Goal: Task Accomplishment & Management: Manage account settings

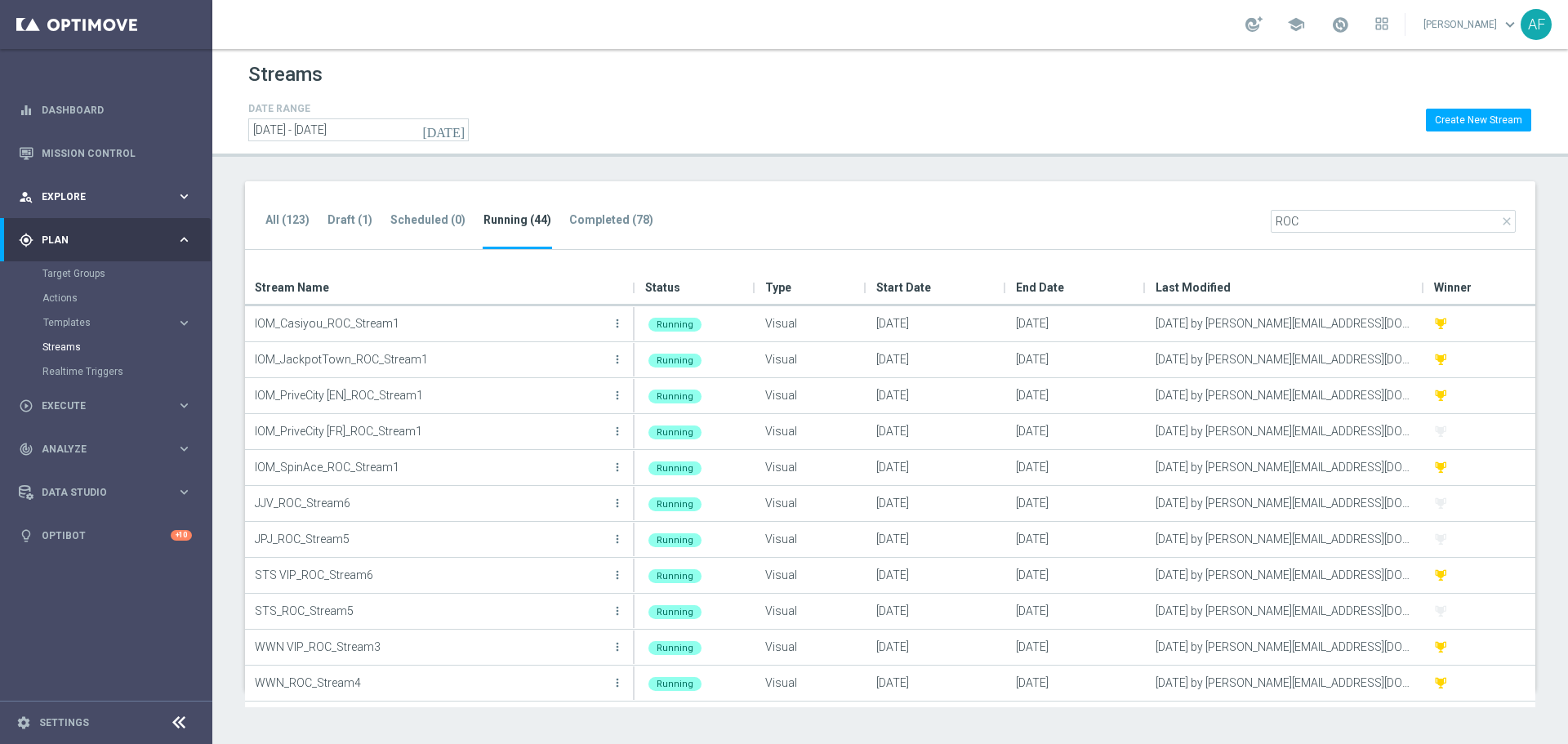
click at [113, 193] on span "Explore" at bounding box center [108, 197] width 135 height 9
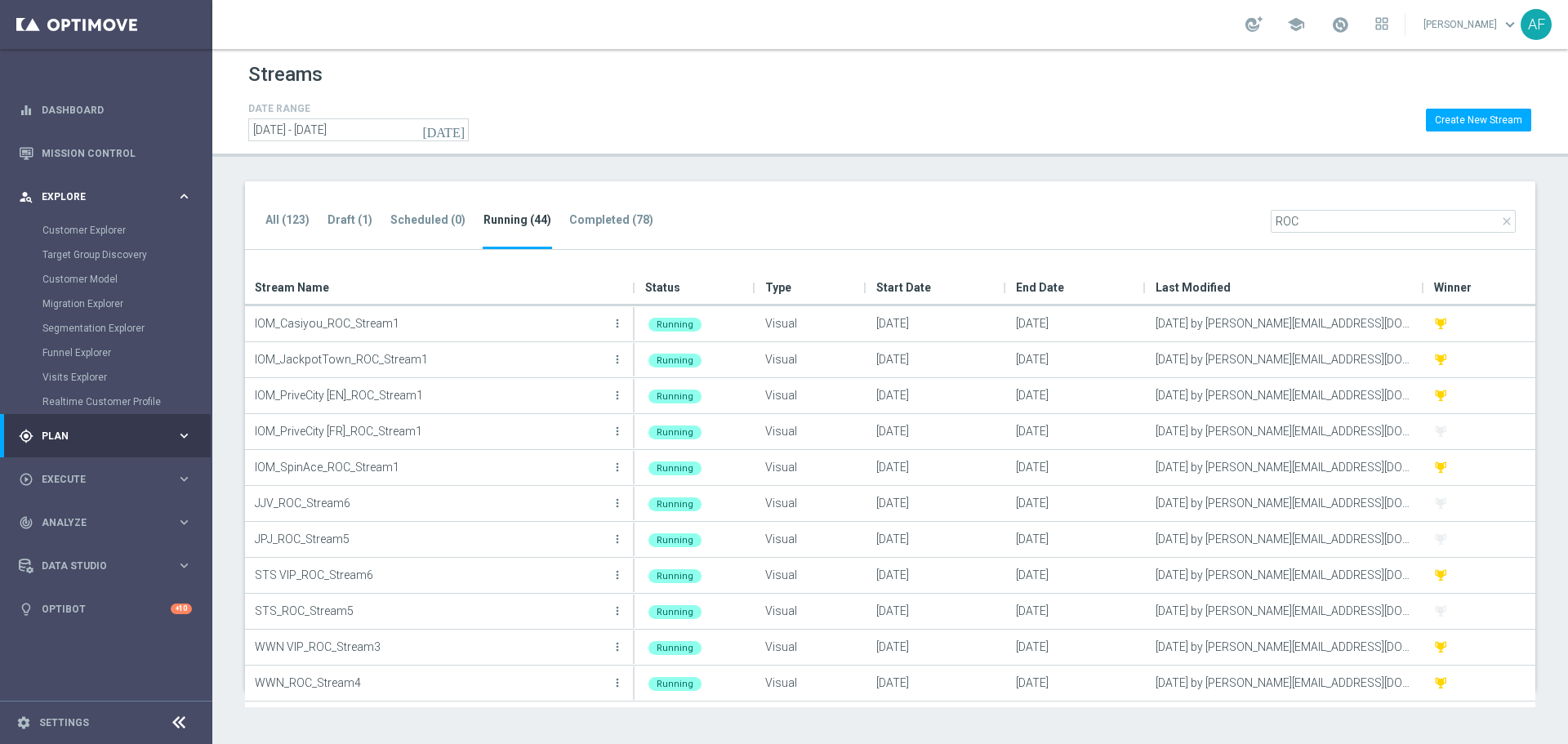
click at [131, 199] on span "Explore" at bounding box center [108, 197] width 135 height 9
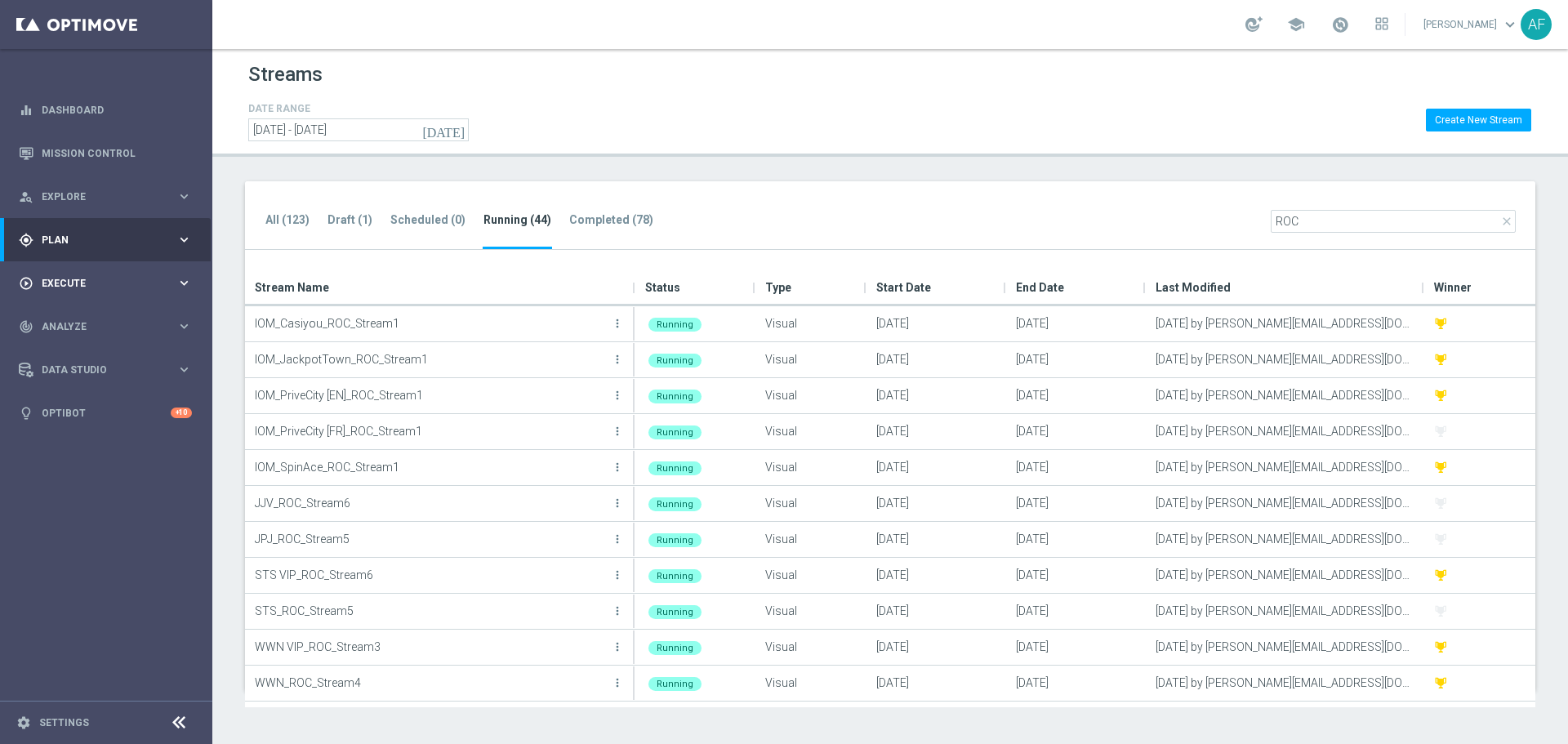
click at [110, 274] on div "play_circle_outline Execute keyboard_arrow_right" at bounding box center [105, 283] width 211 height 43
click at [99, 151] on link "Mission Control" at bounding box center [117, 154] width 151 height 43
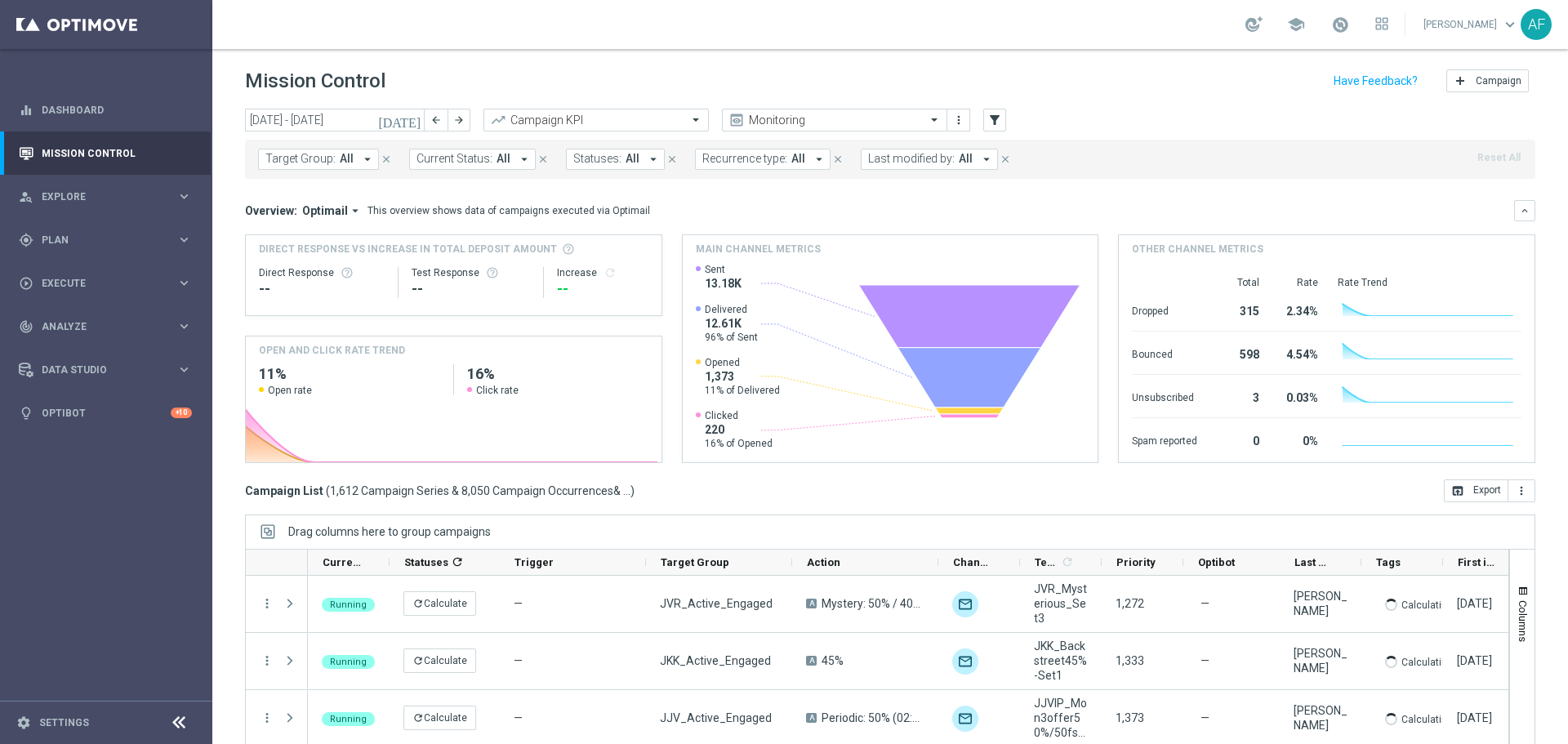
click at [412, 121] on icon "[DATE]" at bounding box center [399, 121] width 44 height 15
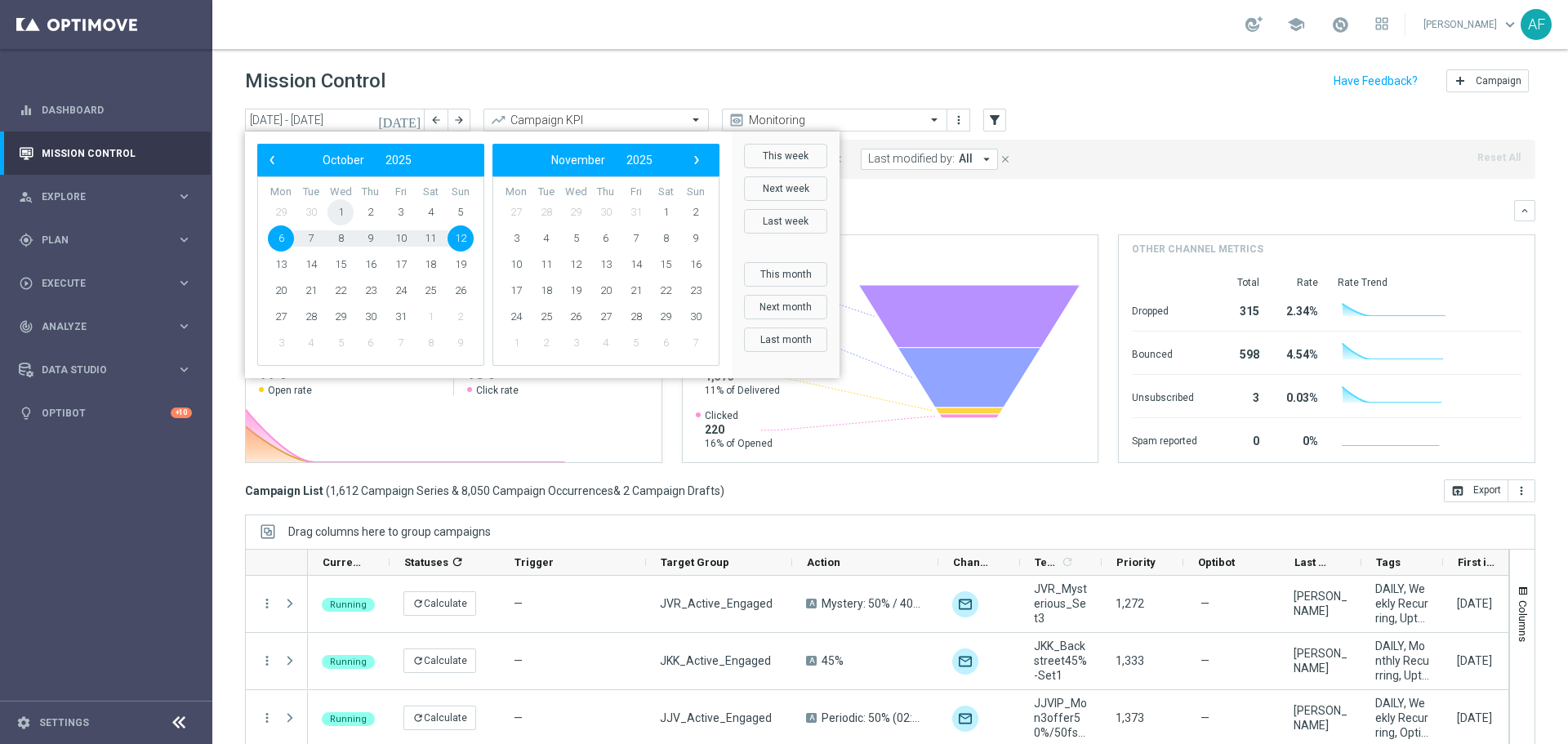
click at [340, 206] on span "1" at bounding box center [341, 213] width 26 height 26
click at [277, 242] on span "6" at bounding box center [281, 238] width 26 height 26
type input "[DATE] - [DATE]"
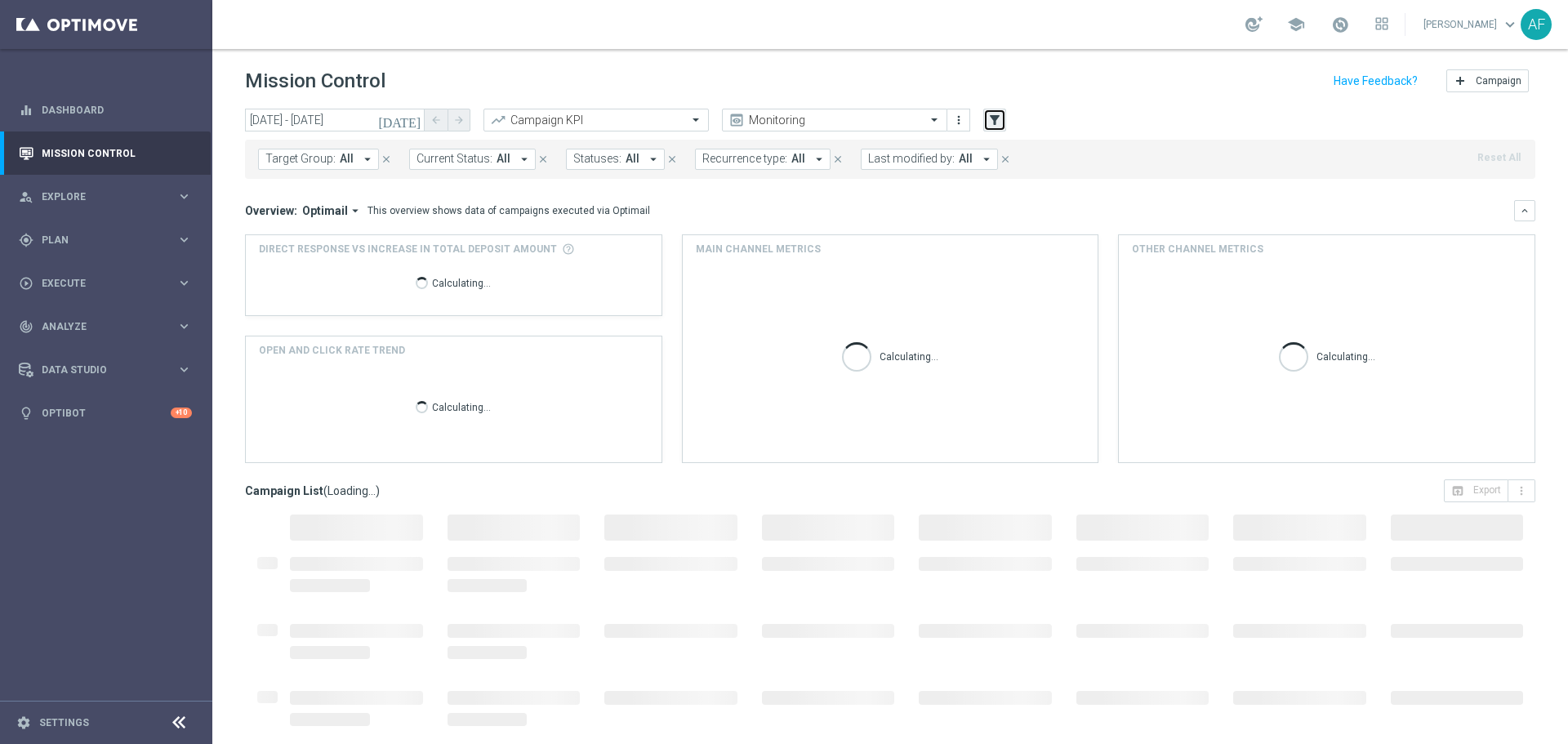
click at [999, 124] on icon "filter_alt" at bounding box center [994, 121] width 15 height 15
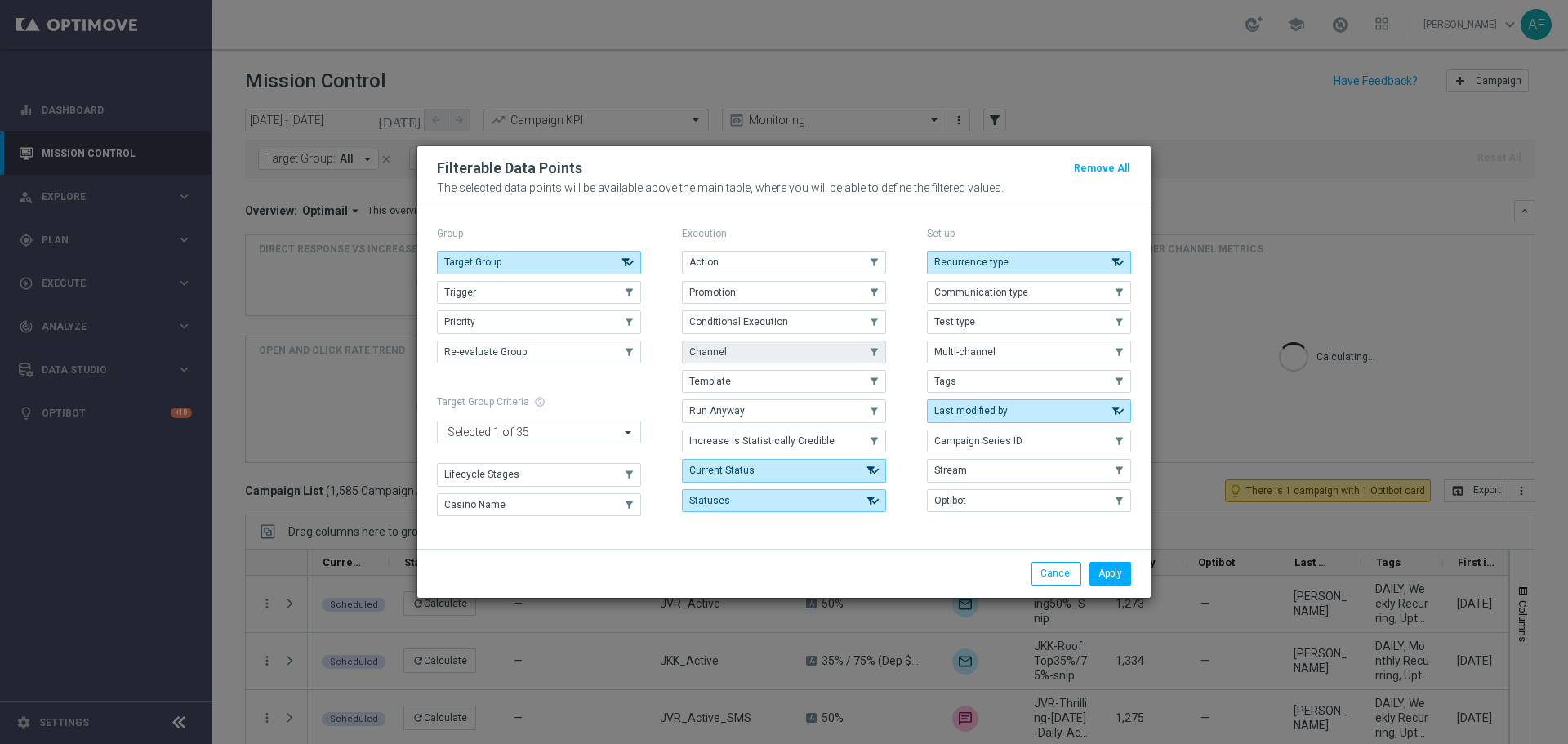
click at [778, 348] on button "Channel" at bounding box center [784, 352] width 204 height 23
click at [1114, 577] on button "Apply" at bounding box center [1110, 573] width 41 height 23
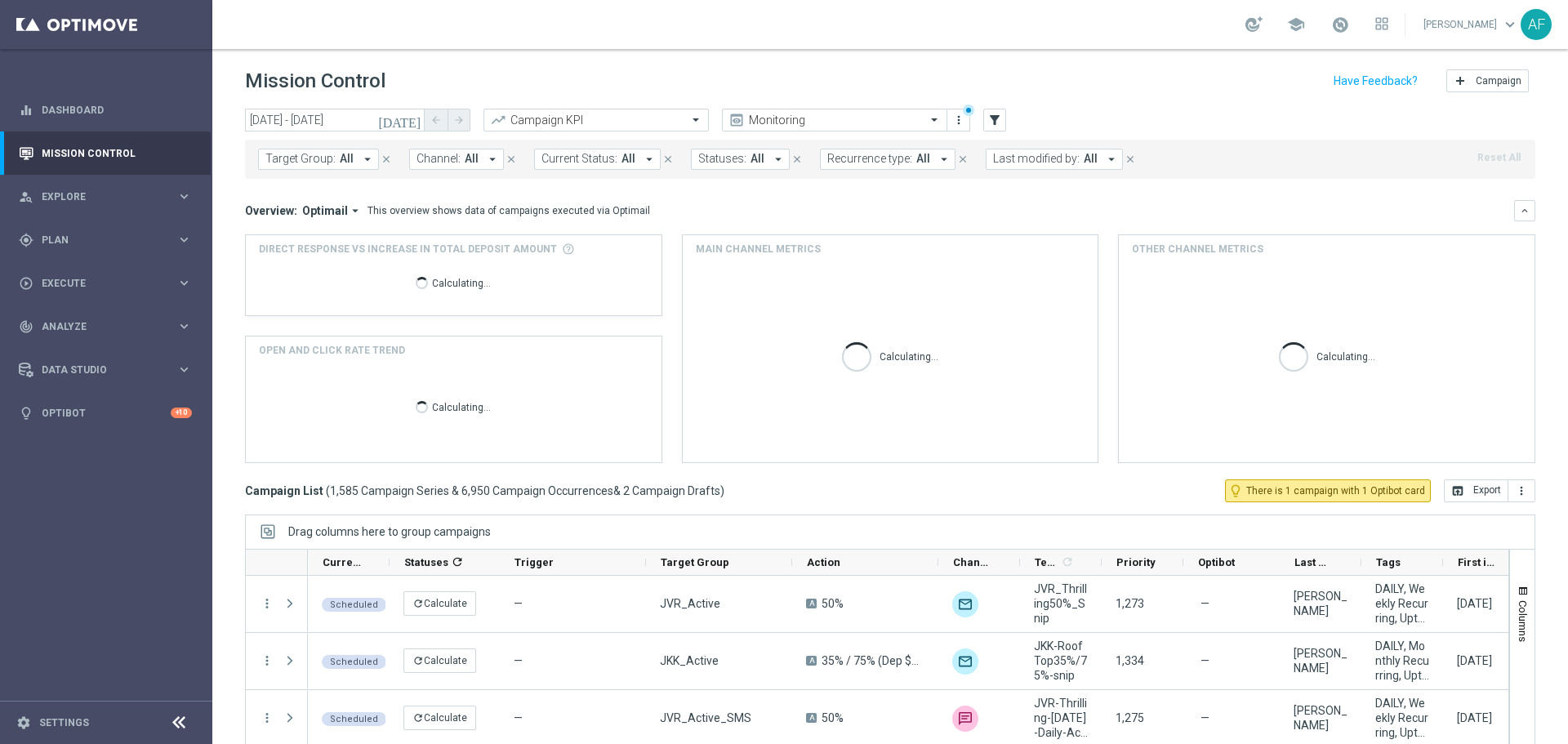
click at [464, 160] on span "All" at bounding box center [471, 158] width 14 height 14
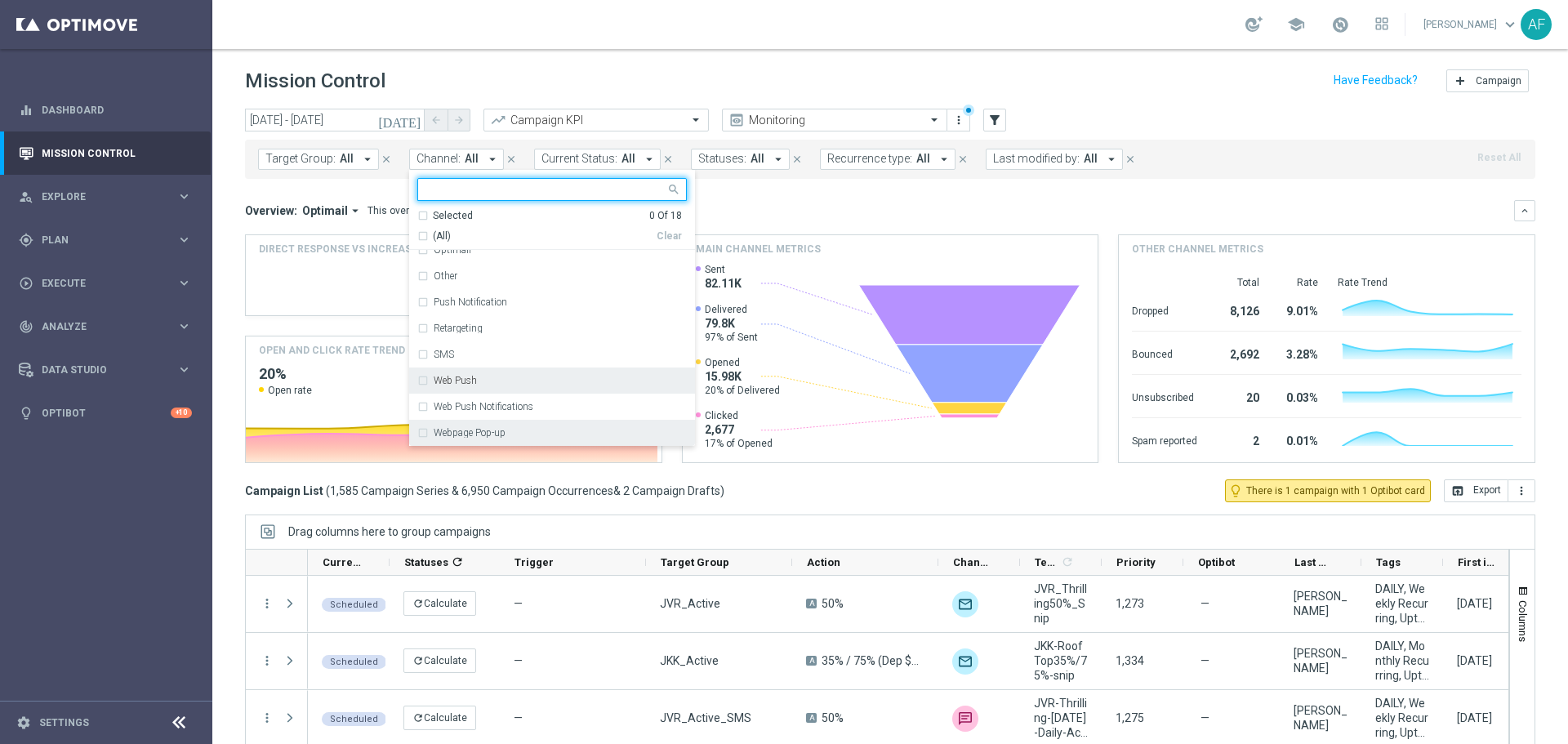
scroll to position [73, 0]
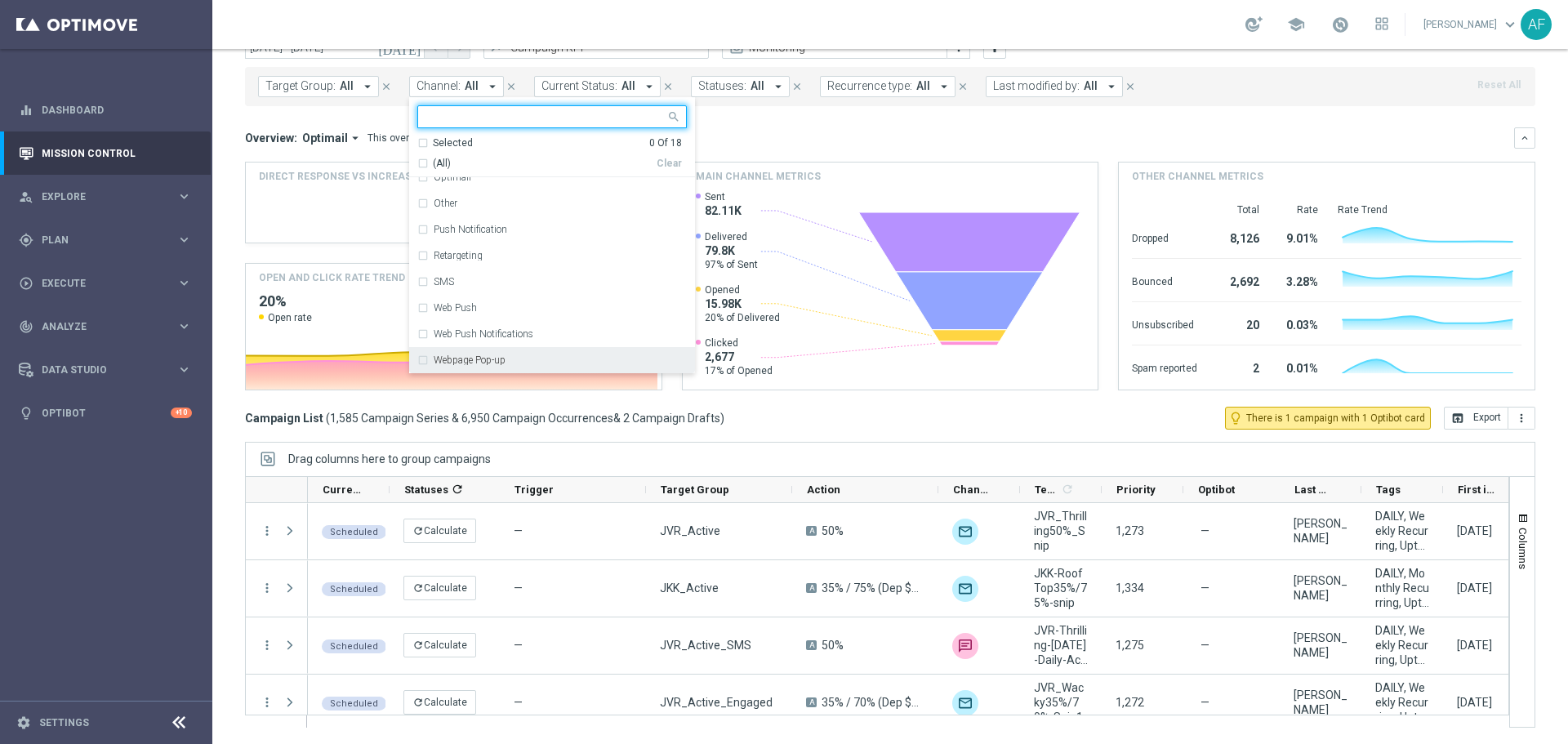
click at [485, 354] on div "Webpage Pop-up" at bounding box center [552, 360] width 269 height 26
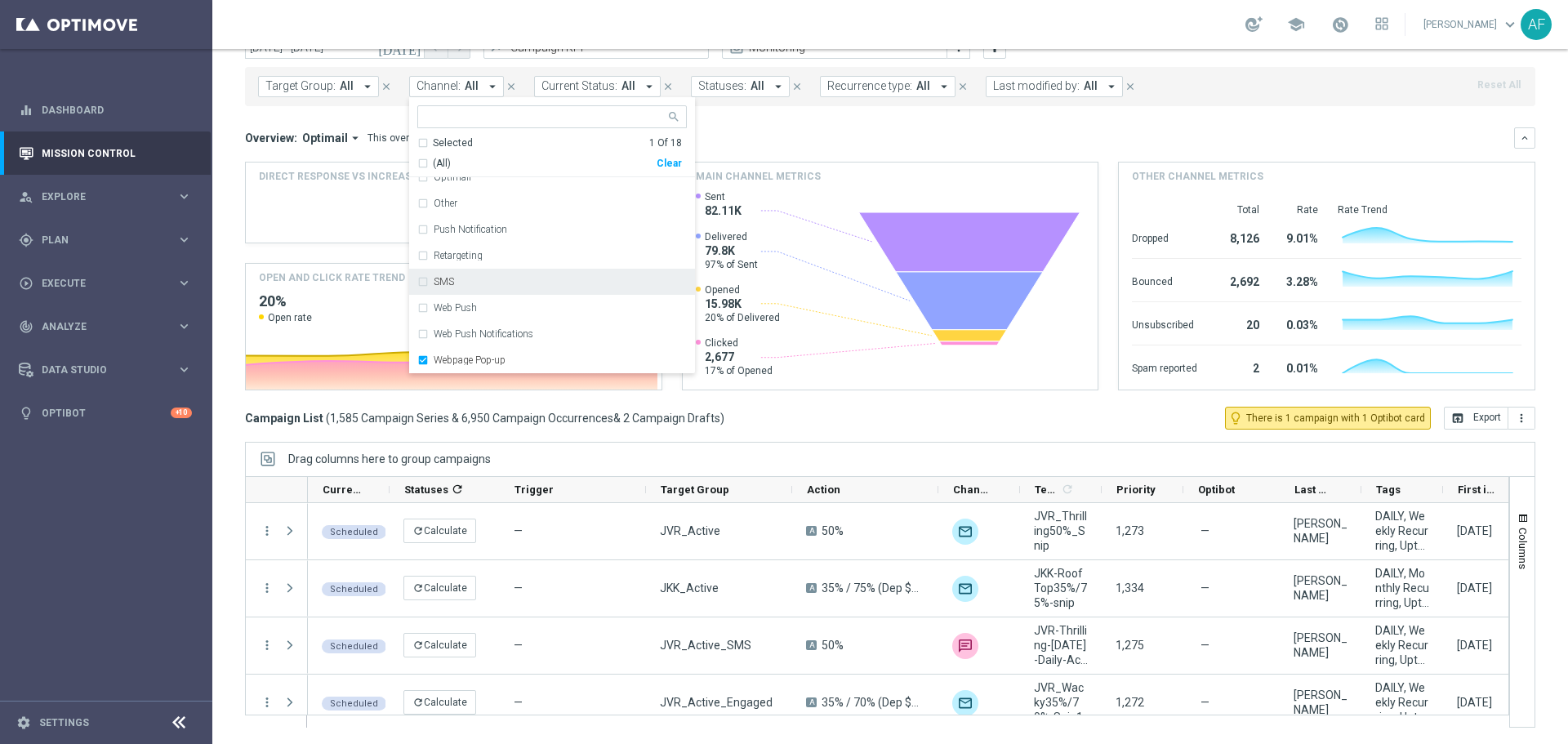
click at [863, 141] on div "Overview: Optimail arrow_drop_down This overview shows data of campaigns execut…" at bounding box center [879, 138] width 1269 height 15
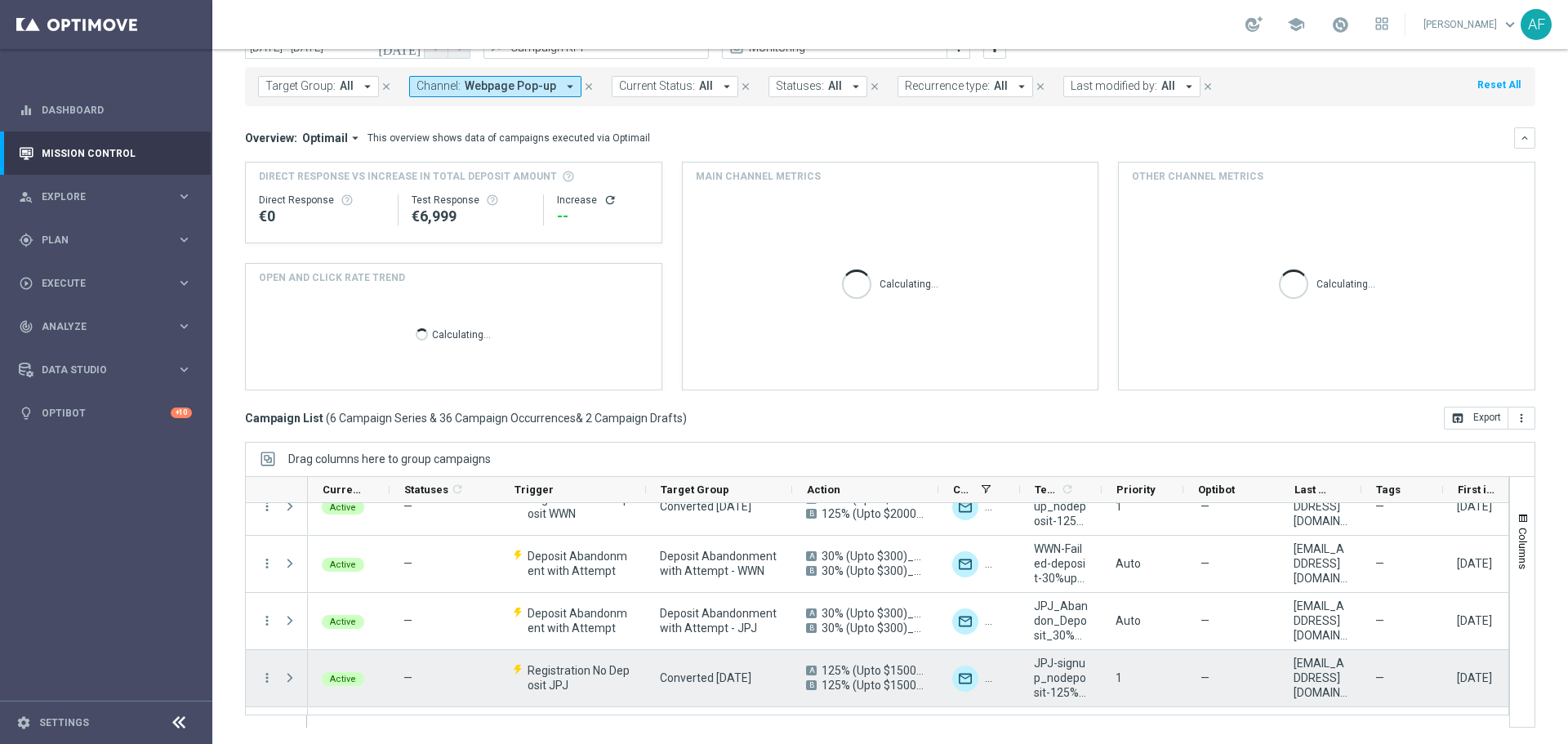
scroll to position [0, 0]
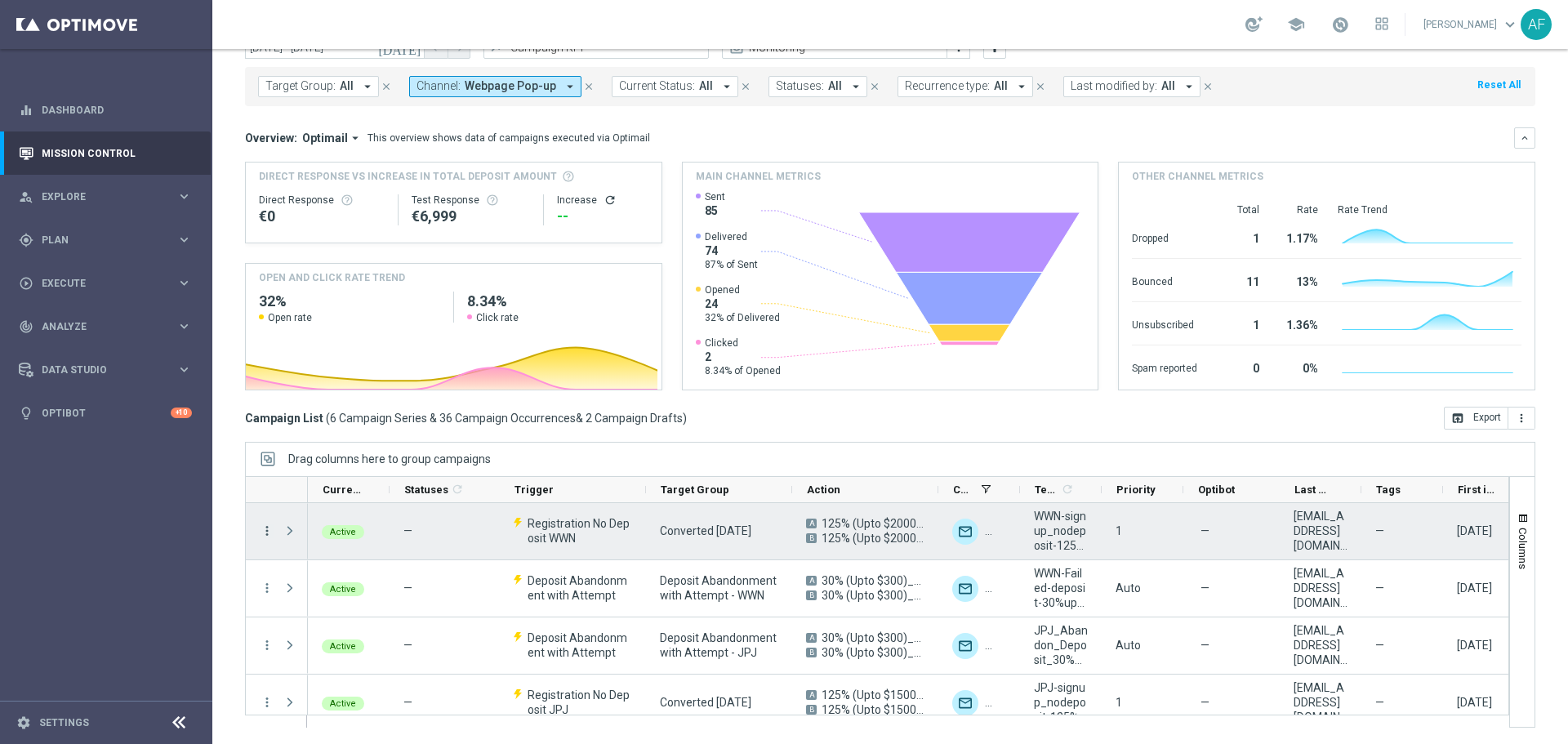
click at [271, 531] on icon "more_vert" at bounding box center [267, 531] width 15 height 15
click at [344, 542] on span "Campaign Details" at bounding box center [340, 541] width 83 height 11
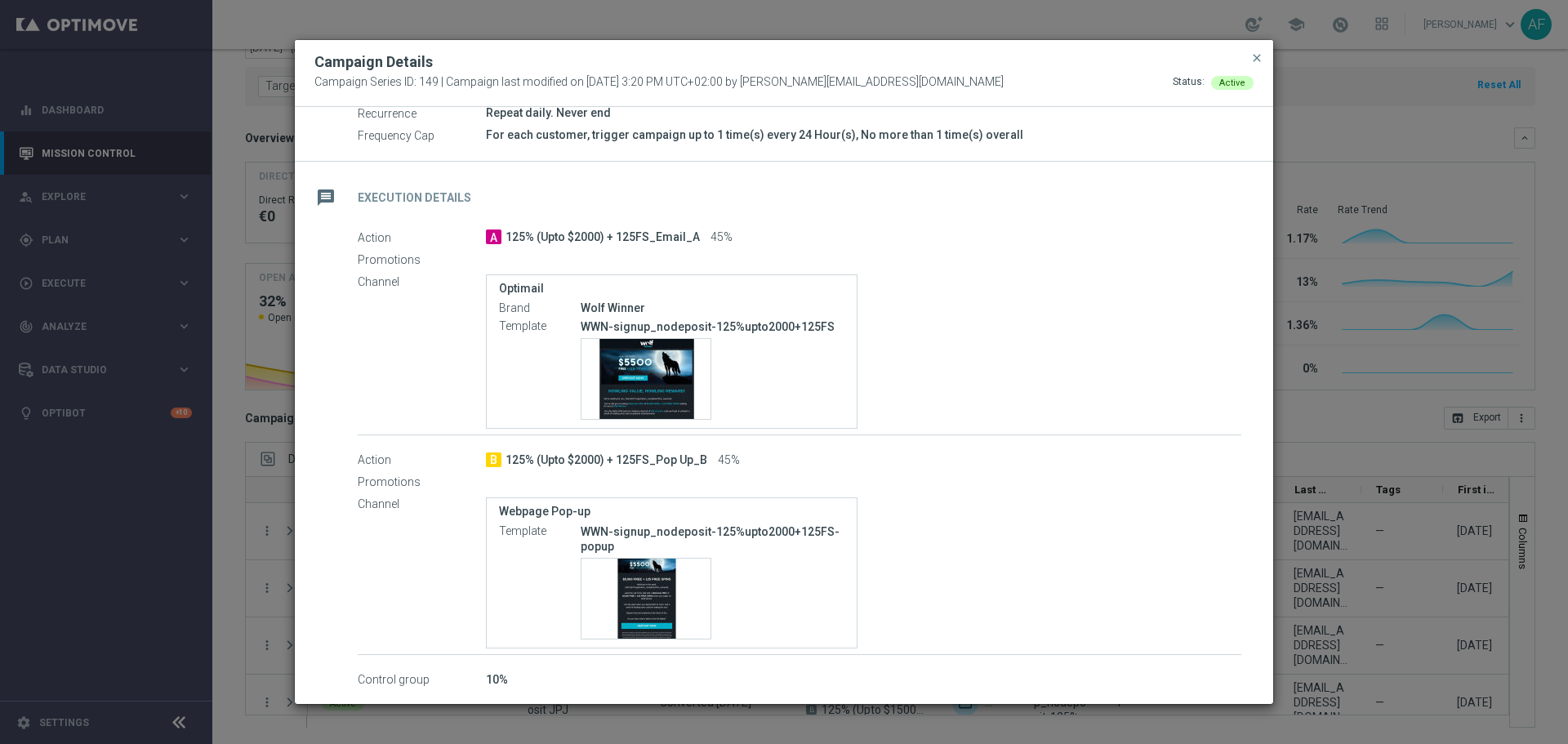
scroll to position [261, 0]
click at [1259, 59] on span "close" at bounding box center [1256, 58] width 13 height 13
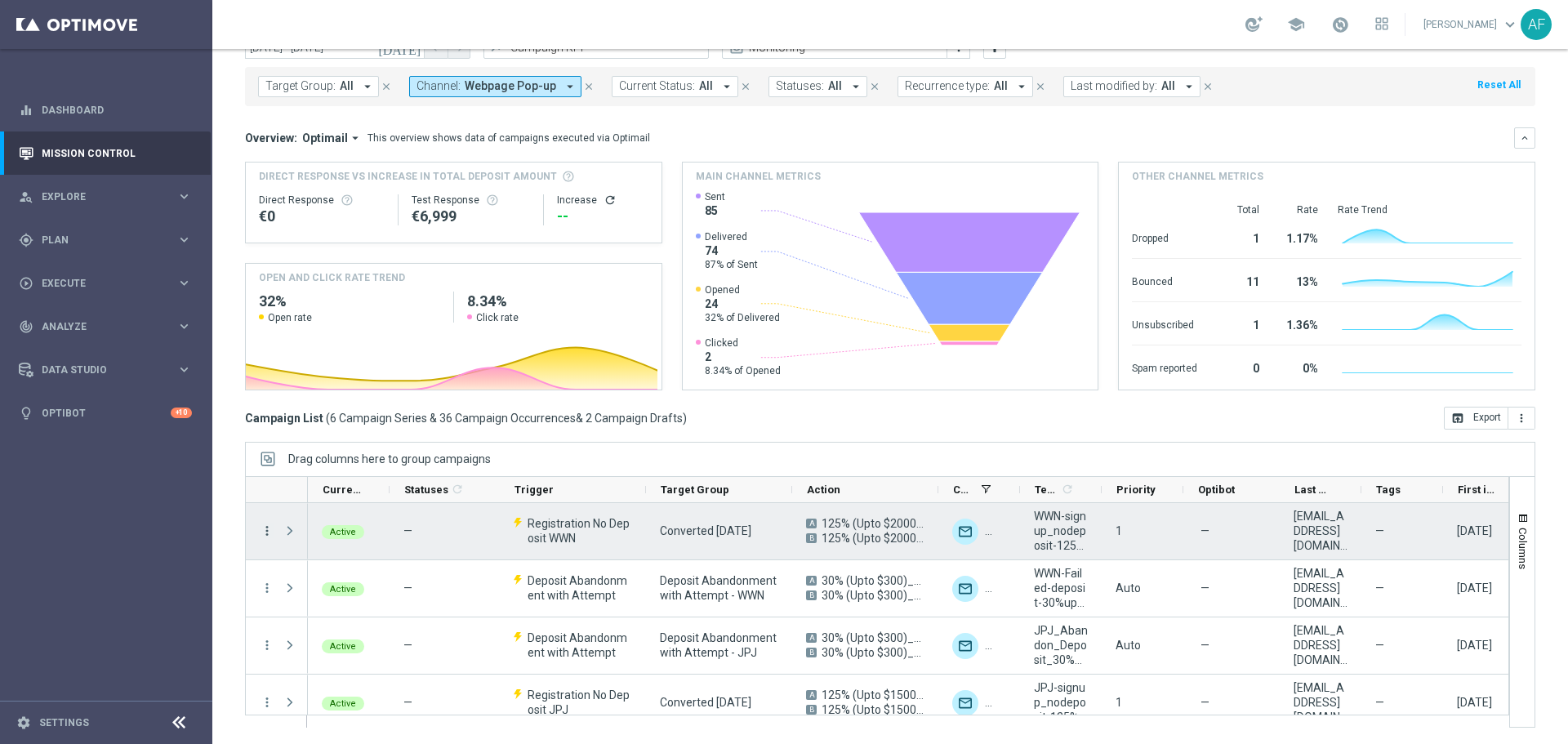
click at [268, 530] on icon "more_vert" at bounding box center [267, 531] width 15 height 15
click at [389, 639] on div "Edit" at bounding box center [374, 639] width 152 height 11
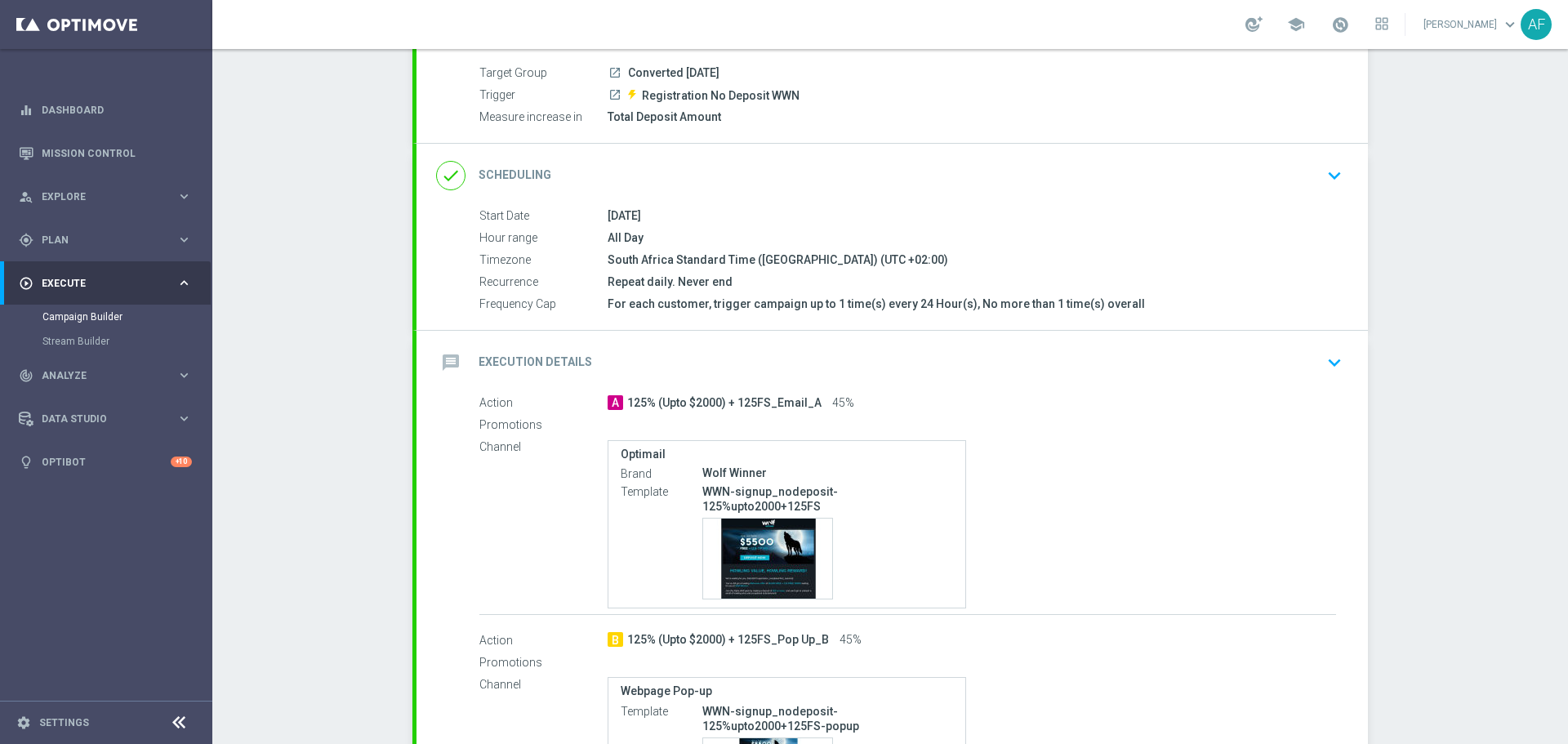
scroll to position [34, 0]
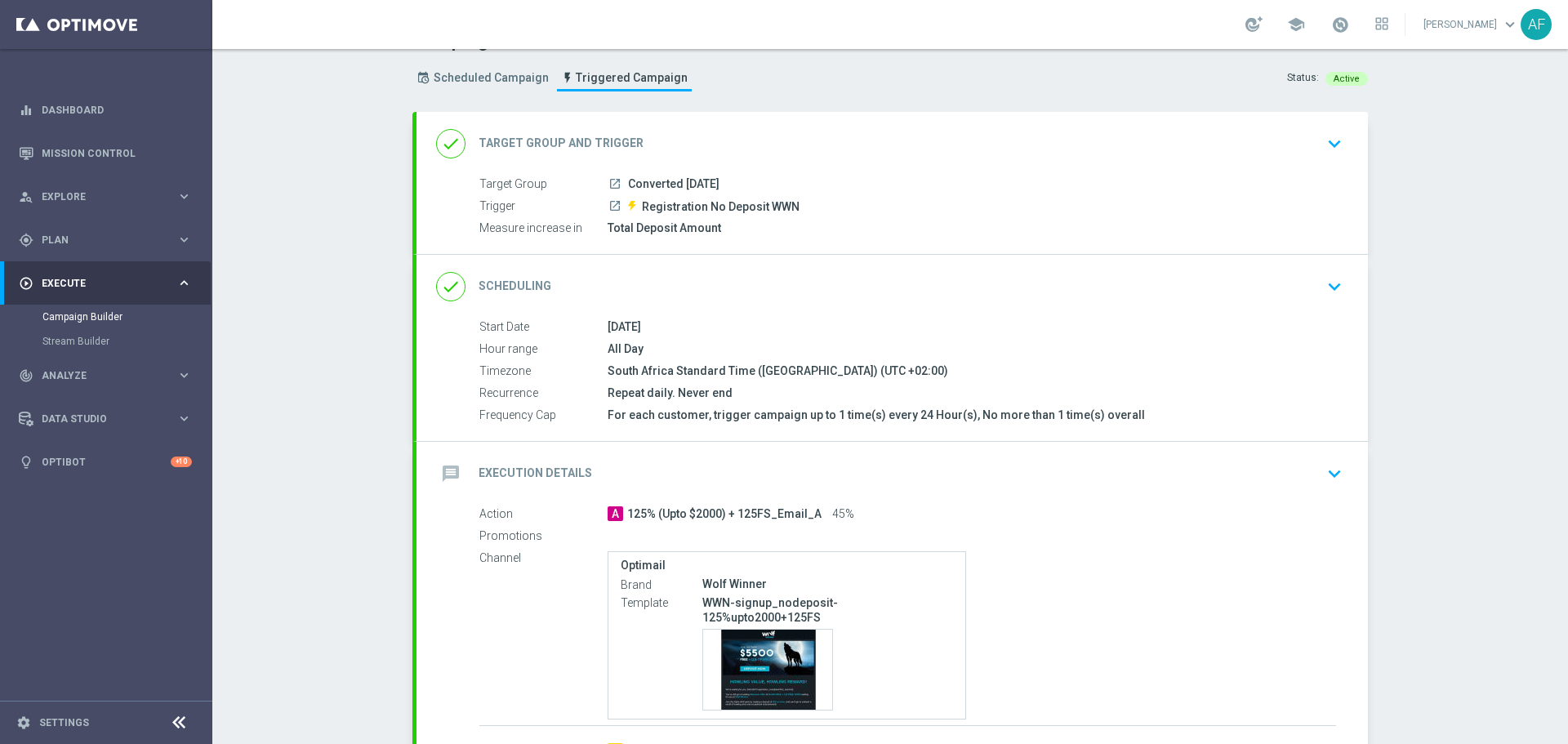
click at [1128, 468] on div "message Execution Details keyboard_arrow_down" at bounding box center [892, 473] width 912 height 31
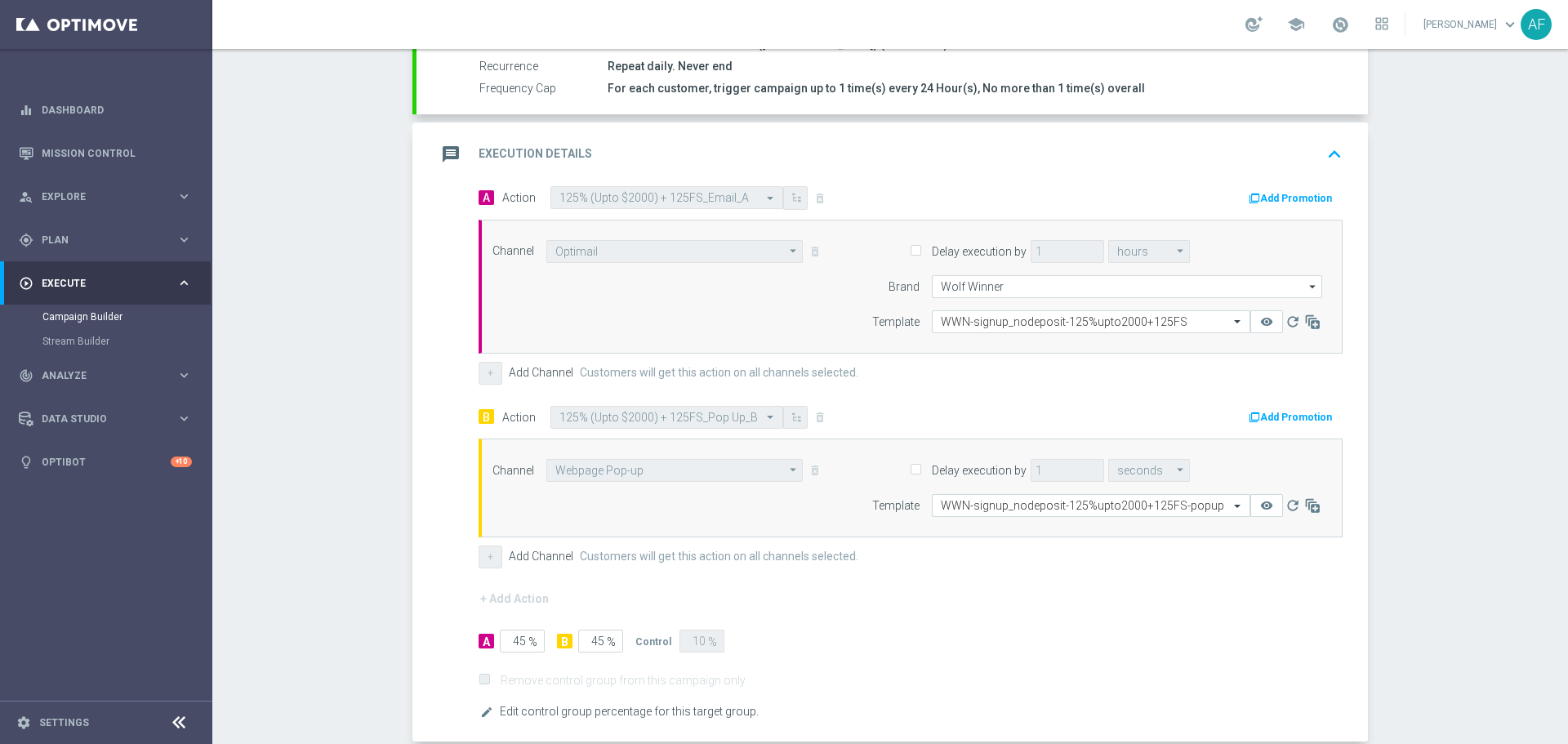
scroll to position [443, 0]
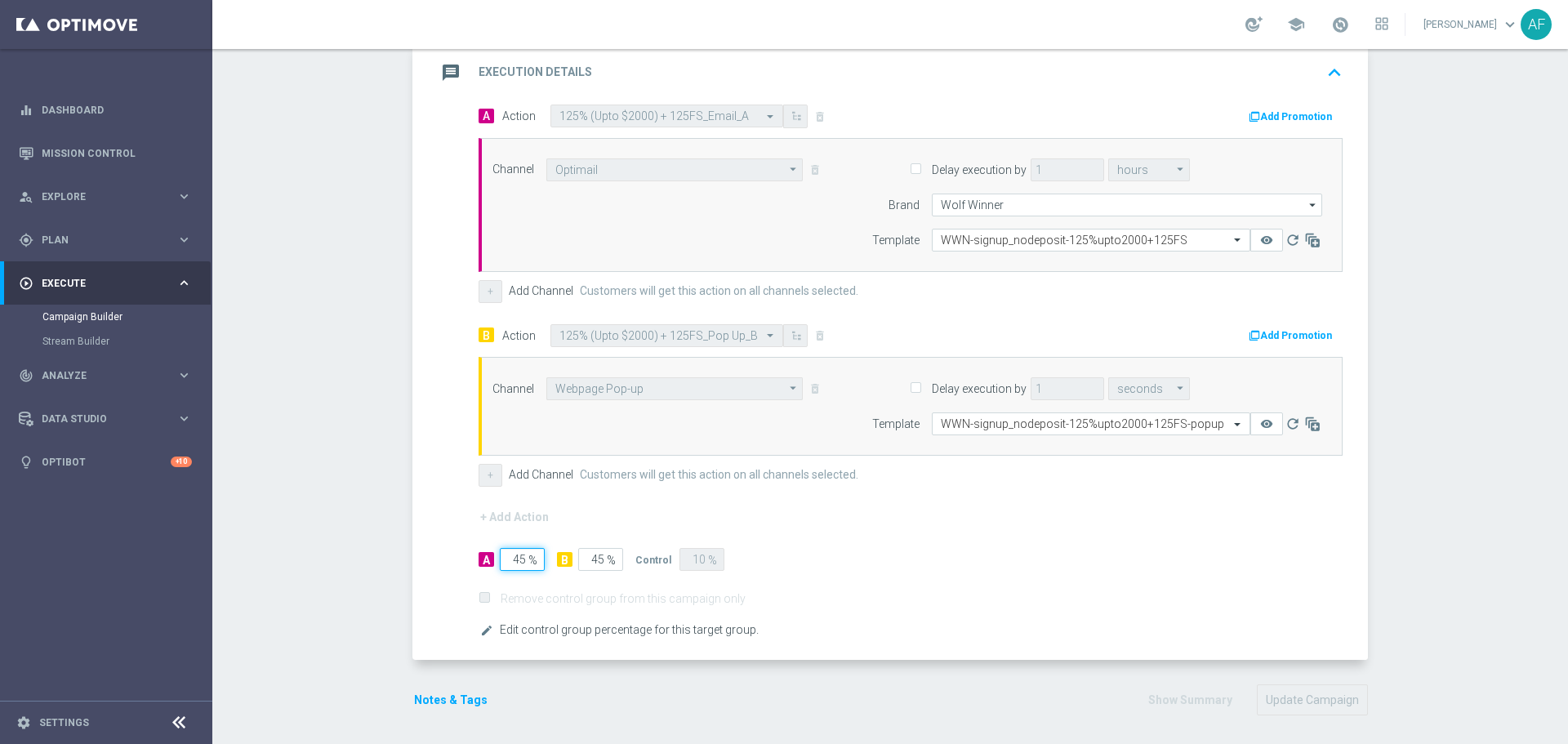
click at [519, 558] on input "45" at bounding box center [523, 559] width 45 height 23
type input "4"
type input "86"
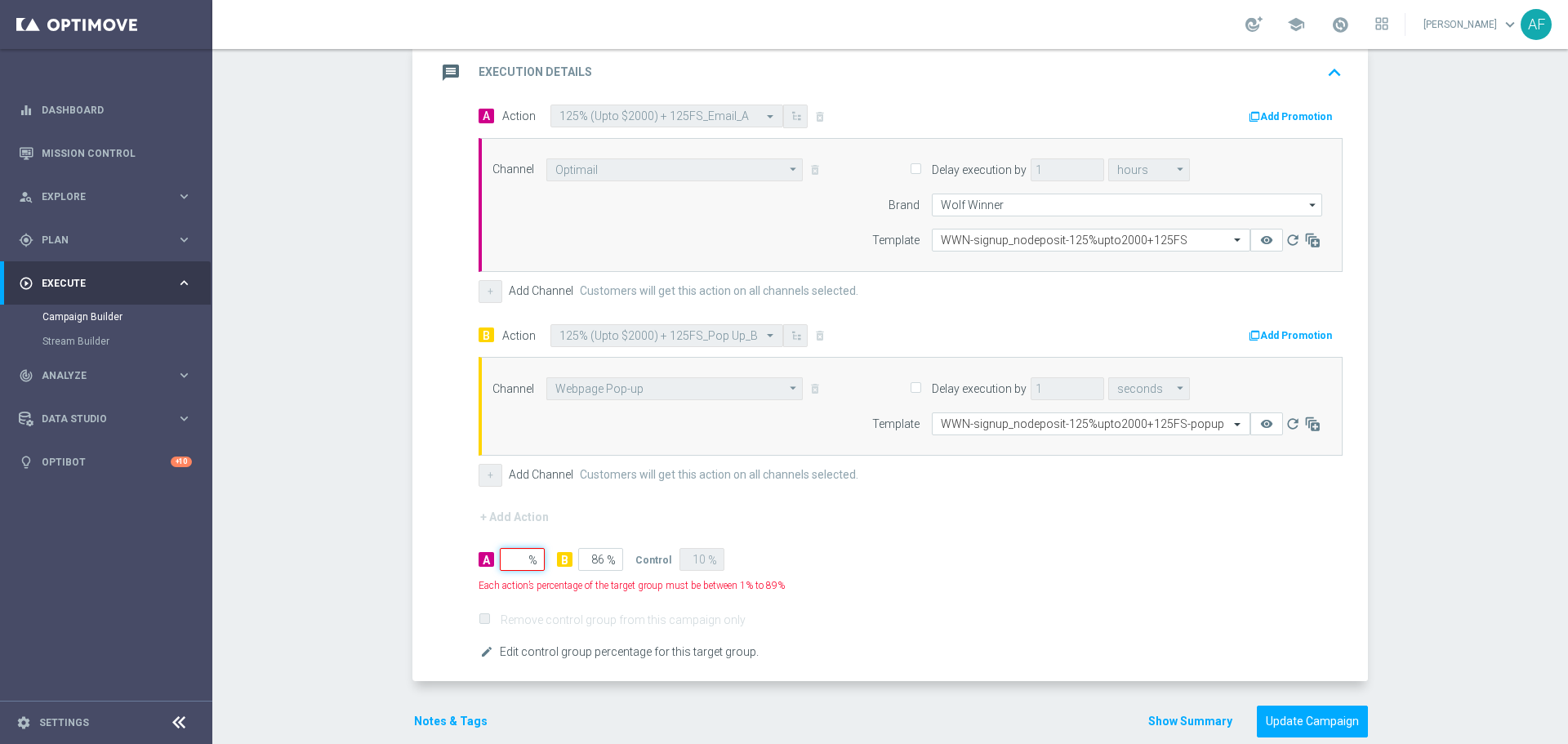
type input "0"
type input "90"
type input "0"
click at [482, 647] on icon "edit" at bounding box center [487, 652] width 13 height 13
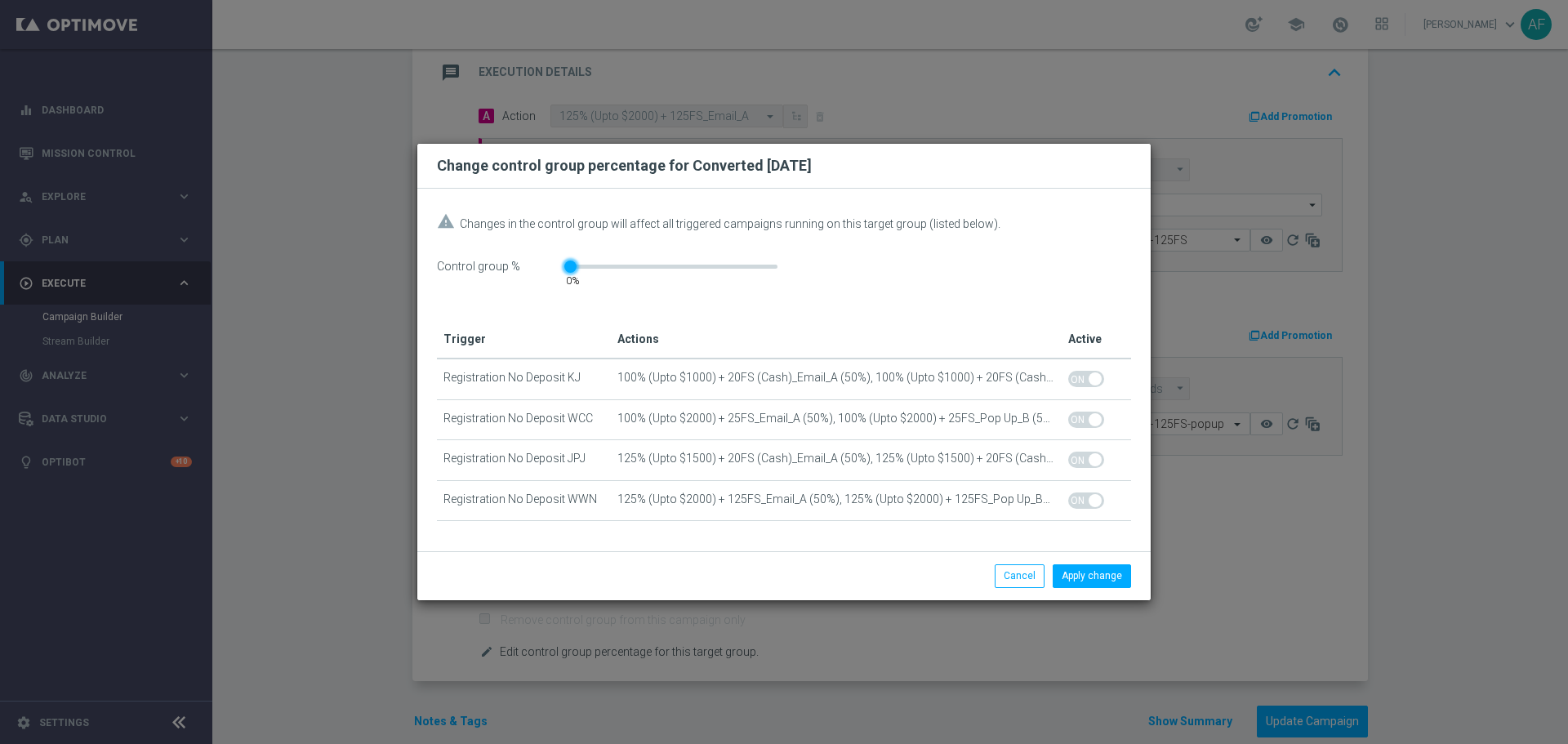
drag, startPoint x: 587, startPoint y: 265, endPoint x: 559, endPoint y: 269, distance: 28.3
click at [566, 267] on div "0" at bounding box center [573, 264] width 13 height 8
drag, startPoint x: 565, startPoint y: 264, endPoint x: 574, endPoint y: 264, distance: 9.0
click at [574, 264] on div at bounding box center [580, 267] width 12 height 12
drag, startPoint x: 578, startPoint y: 263, endPoint x: 587, endPoint y: 264, distance: 9.1
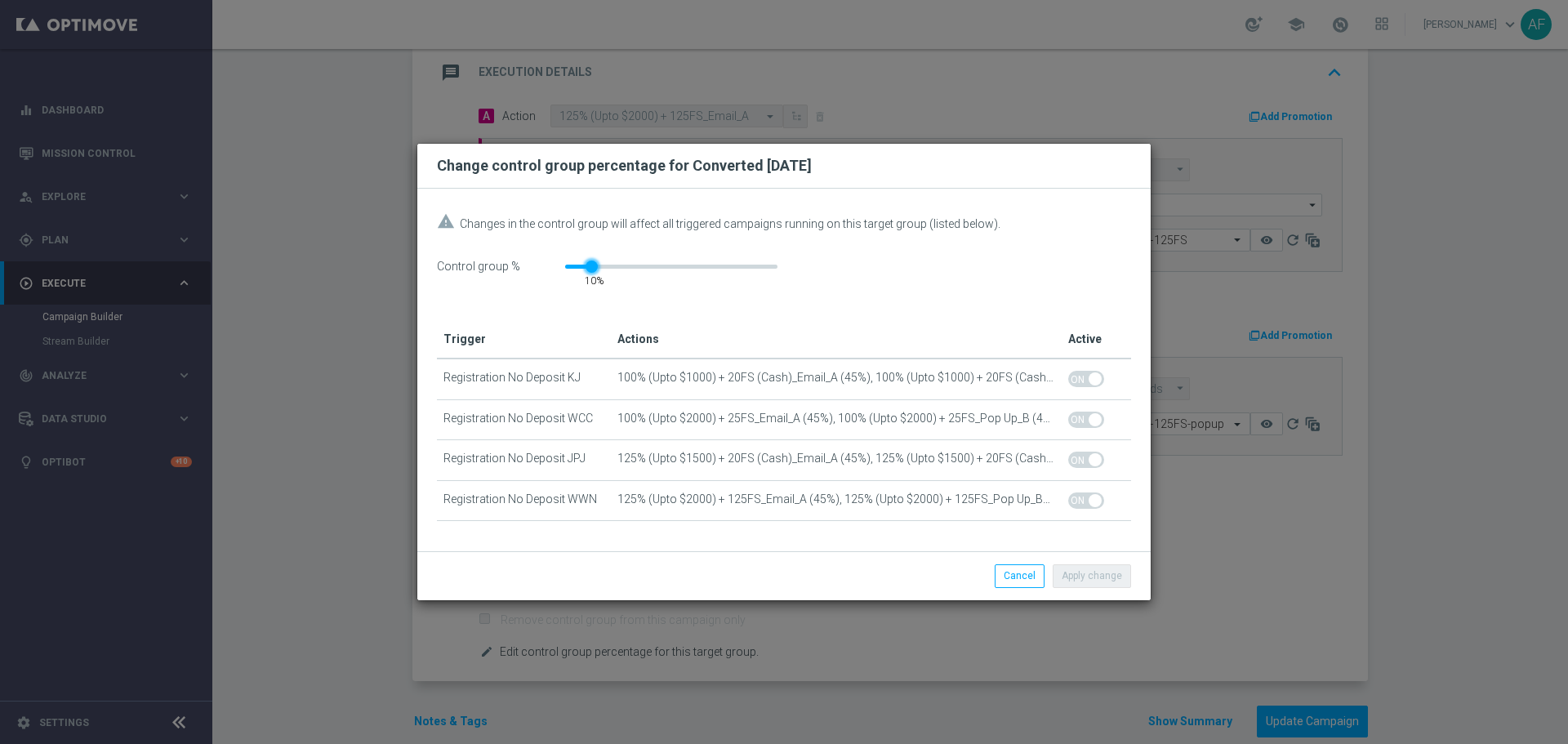
click at [587, 264] on div at bounding box center [591, 267] width 12 height 12
click at [580, 267] on div "10" at bounding box center [671, 267] width 212 height 4
drag, startPoint x: 588, startPoint y: 261, endPoint x: 574, endPoint y: 262, distance: 14.0
click at [574, 262] on div at bounding box center [580, 267] width 12 height 12
drag, startPoint x: 576, startPoint y: 264, endPoint x: 535, endPoint y: 277, distance: 43.0
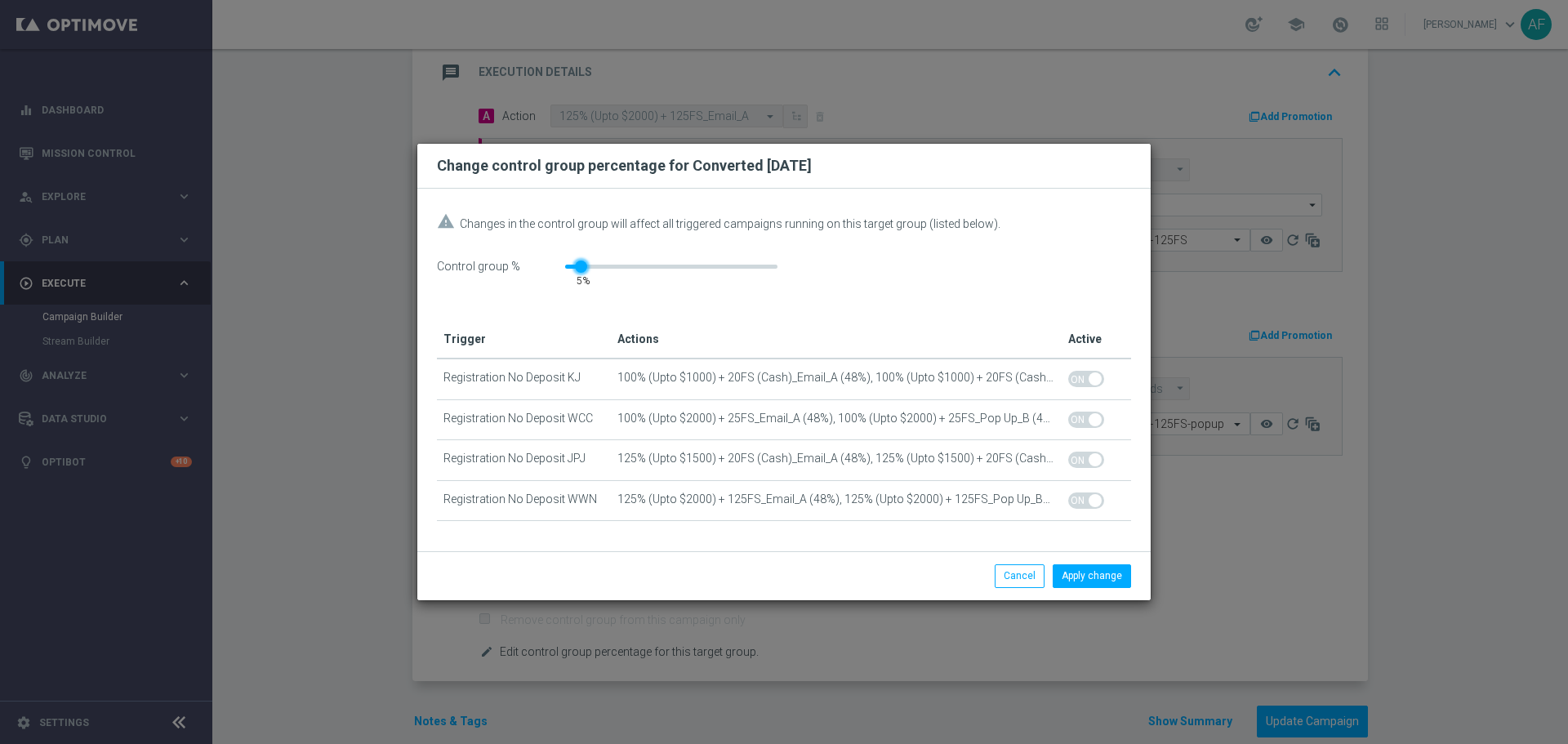
click at [535, 277] on div "Control group % 5" at bounding box center [784, 271] width 694 height 33
click at [1086, 574] on button "Apply change" at bounding box center [1091, 575] width 78 height 23
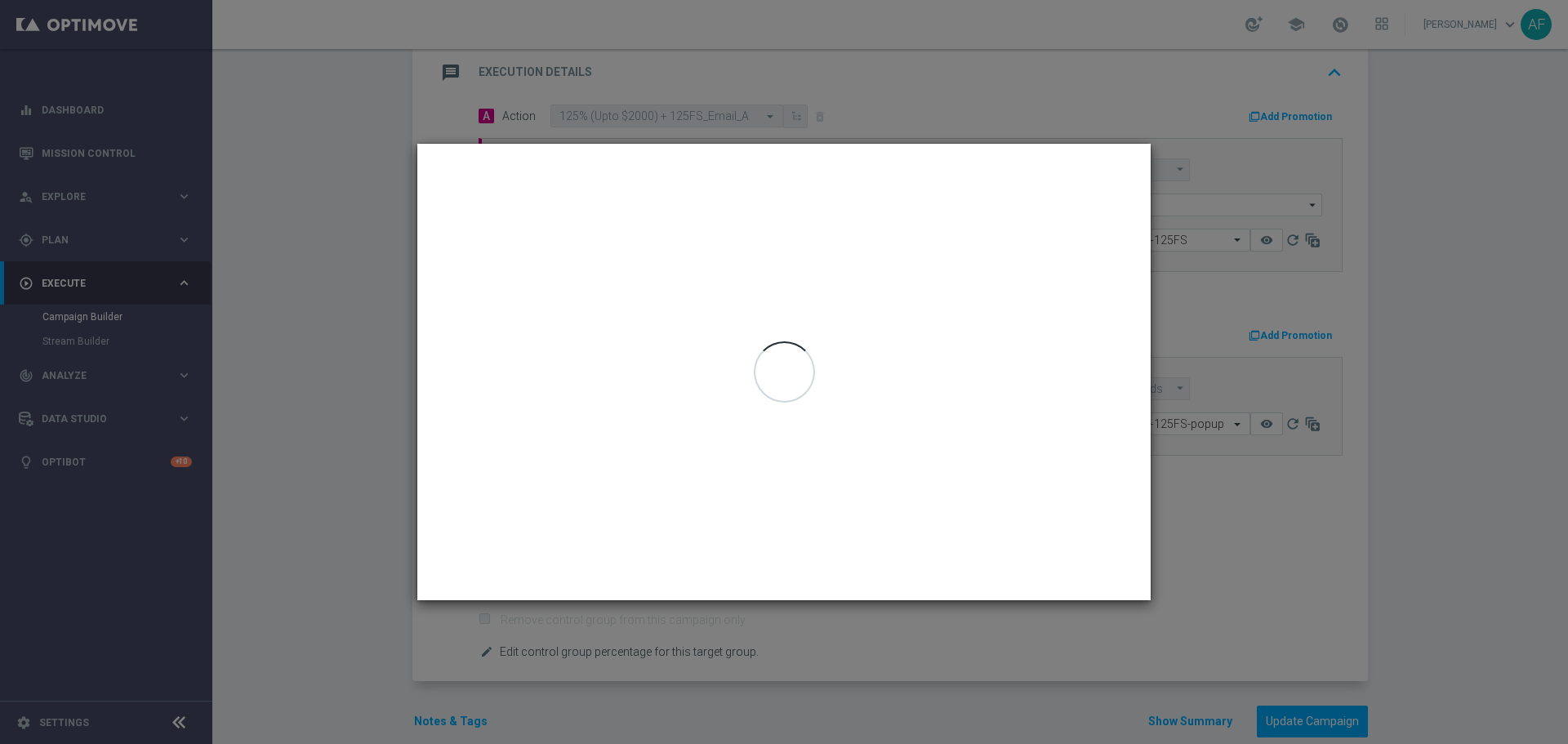
click at [1218, 525] on modal-container "Change control group percentage for Converted Today warning Changes in the cont…" at bounding box center [784, 372] width 1568 height 744
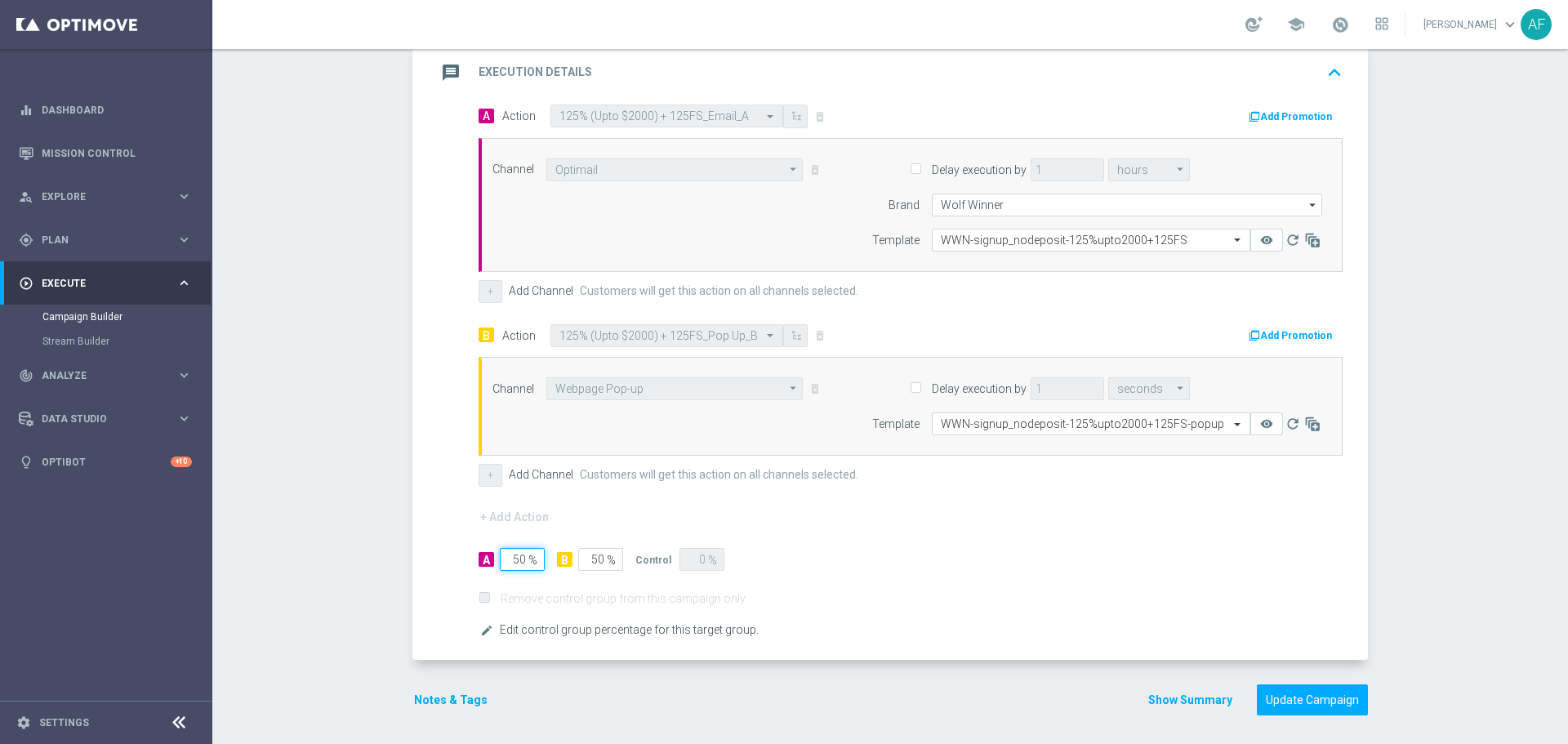
click at [513, 561] on input "50" at bounding box center [523, 559] width 45 height 23
type input "0"
type input "100"
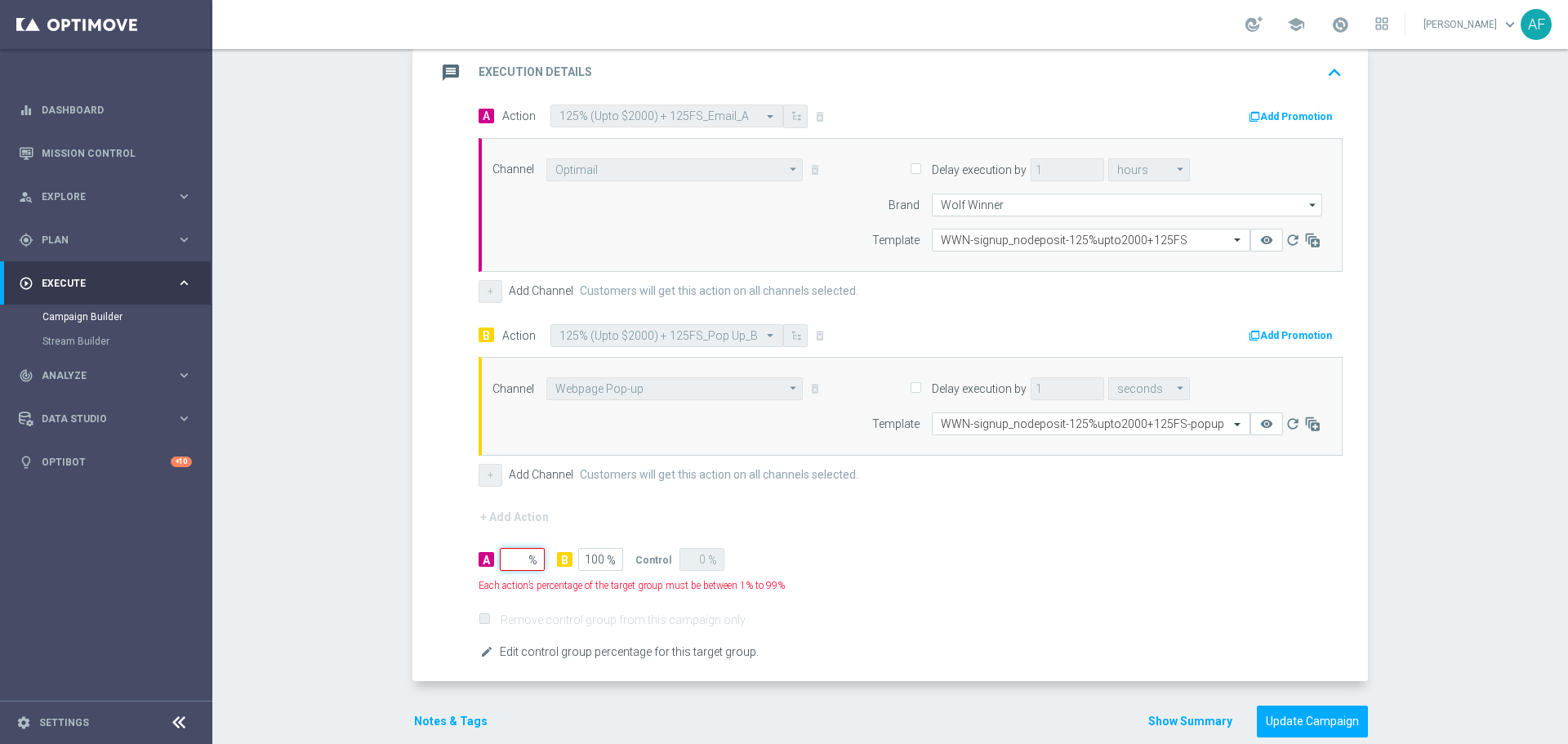
type input "1"
type input "99"
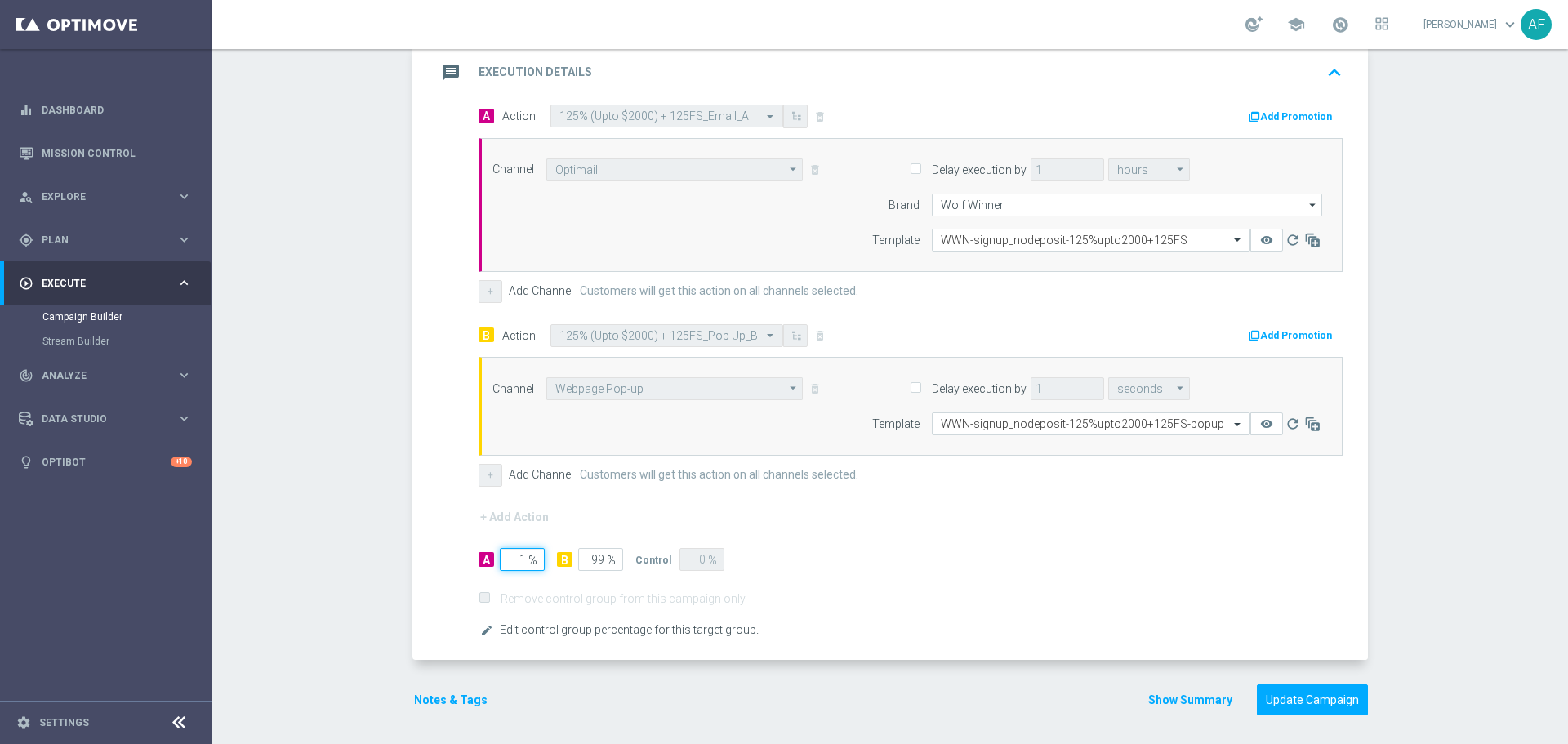
type input "1"
click at [889, 592] on span "Remove control group from this campaign only" at bounding box center [910, 598] width 864 height 15
click at [1285, 698] on button "Update Campaign" at bounding box center [1312, 701] width 111 height 32
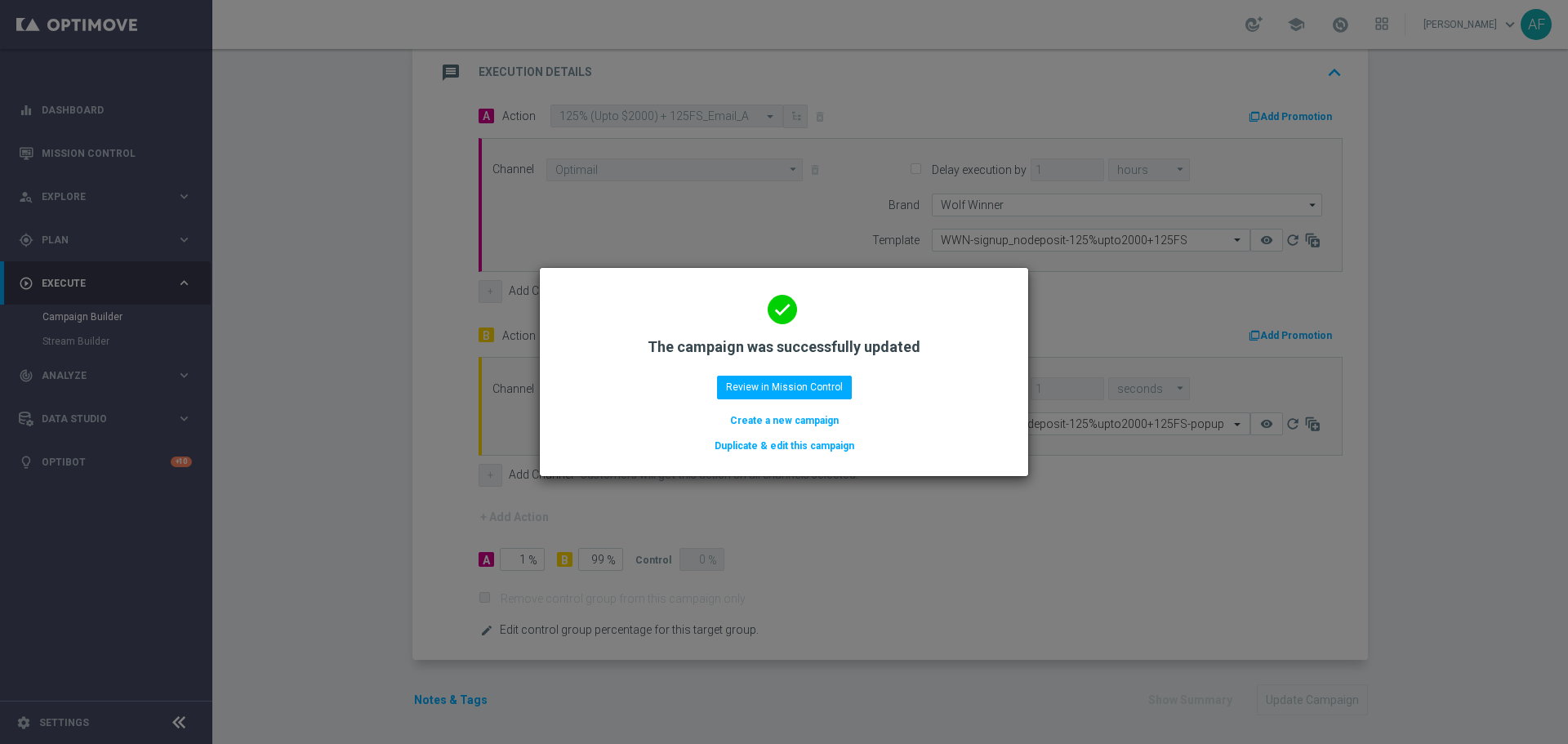
click at [911, 509] on modal-container "done The campaign was successfully updated Review in Mission Control Create a n…" at bounding box center [784, 372] width 1568 height 744
click at [1406, 263] on modal-container "done The campaign was successfully updated Review in Mission Control Create a n…" at bounding box center [784, 372] width 1568 height 744
click at [888, 121] on modal-container "done The campaign was successfully updated Review in Mission Control Create a n…" at bounding box center [784, 372] width 1568 height 744
click at [791, 390] on button "Review in Mission Control" at bounding box center [784, 387] width 135 height 23
